Goal: Task Accomplishment & Management: Use online tool/utility

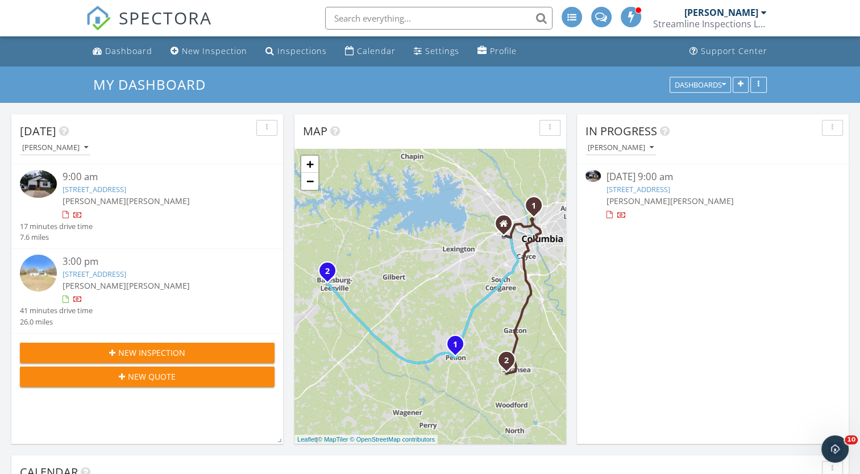
click at [50, 188] on img at bounding box center [38, 184] width 37 height 28
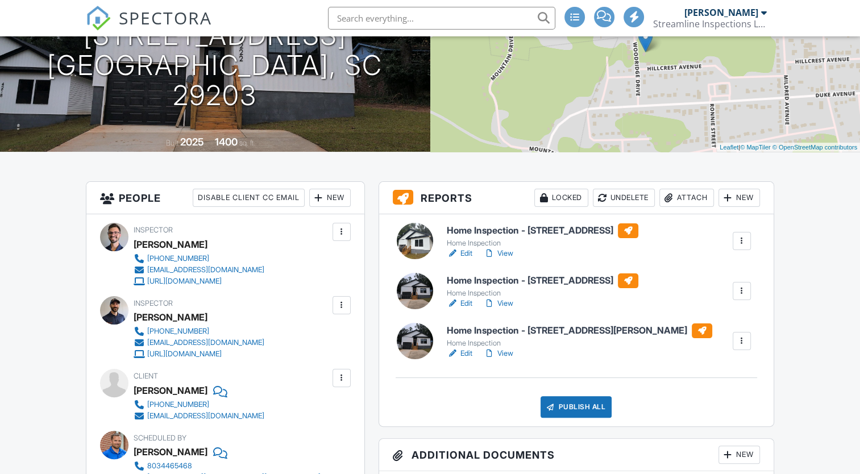
click at [509, 301] on link "View" at bounding box center [499, 303] width 30 height 11
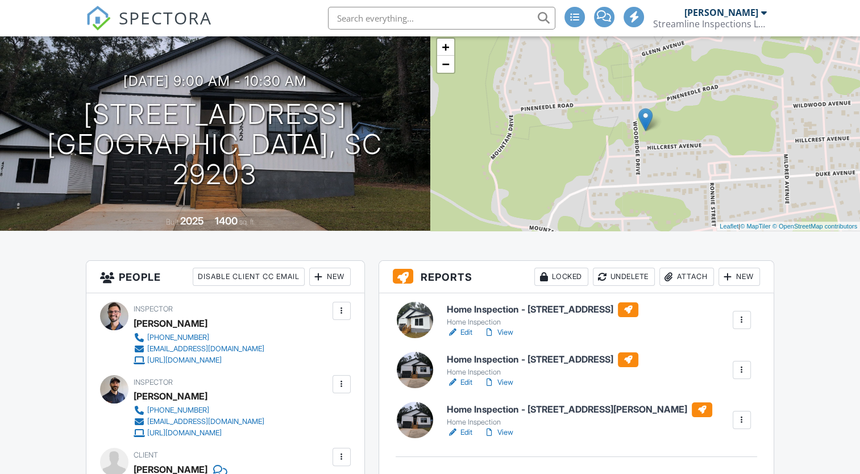
click at [508, 334] on link "View" at bounding box center [499, 332] width 30 height 11
